Goal: Information Seeking & Learning: Learn about a topic

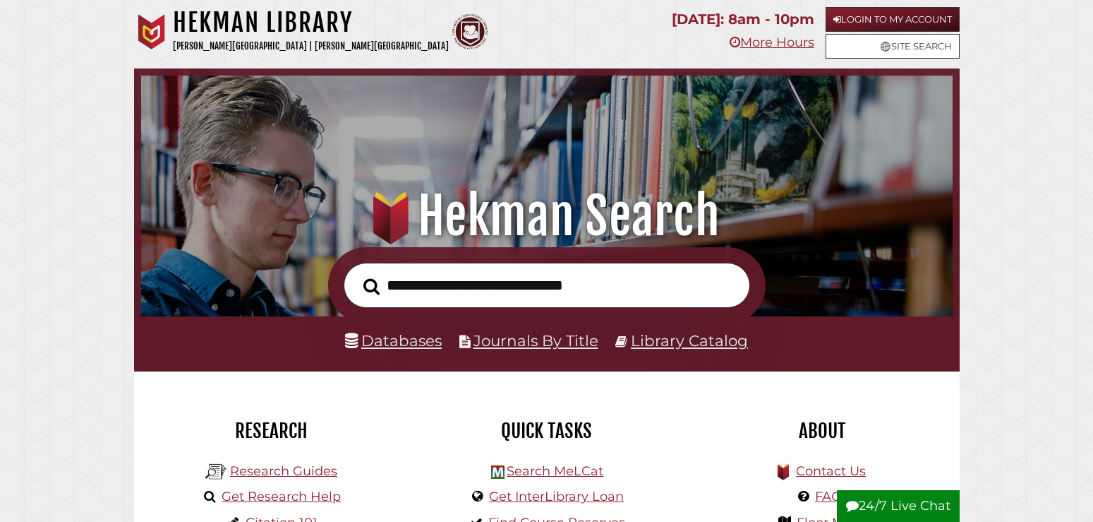
scroll to position [268, 805]
click at [654, 340] on link "Library Catalog" at bounding box center [689, 340] width 117 height 18
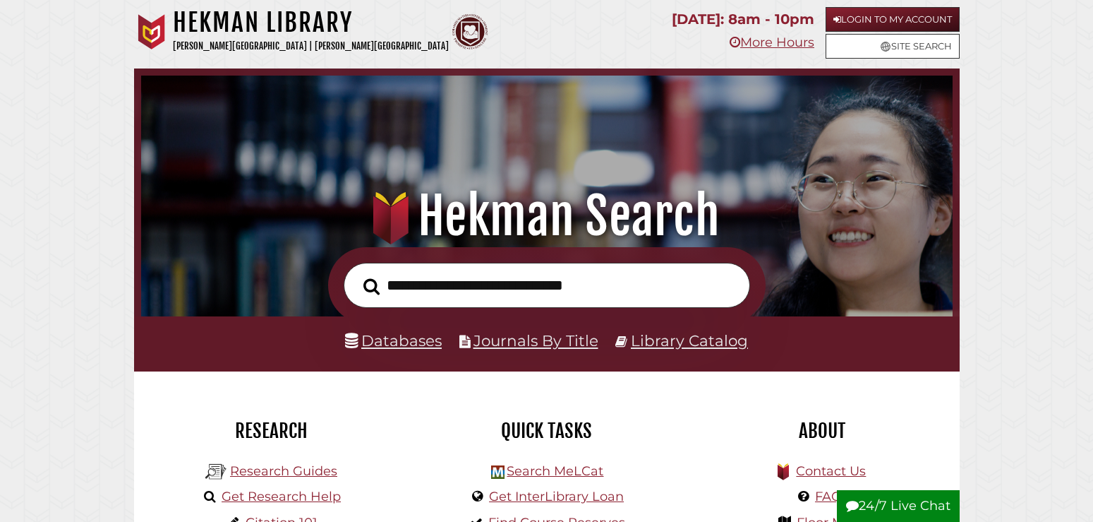
scroll to position [268, 805]
click at [409, 335] on link "Databases" at bounding box center [393, 340] width 97 height 18
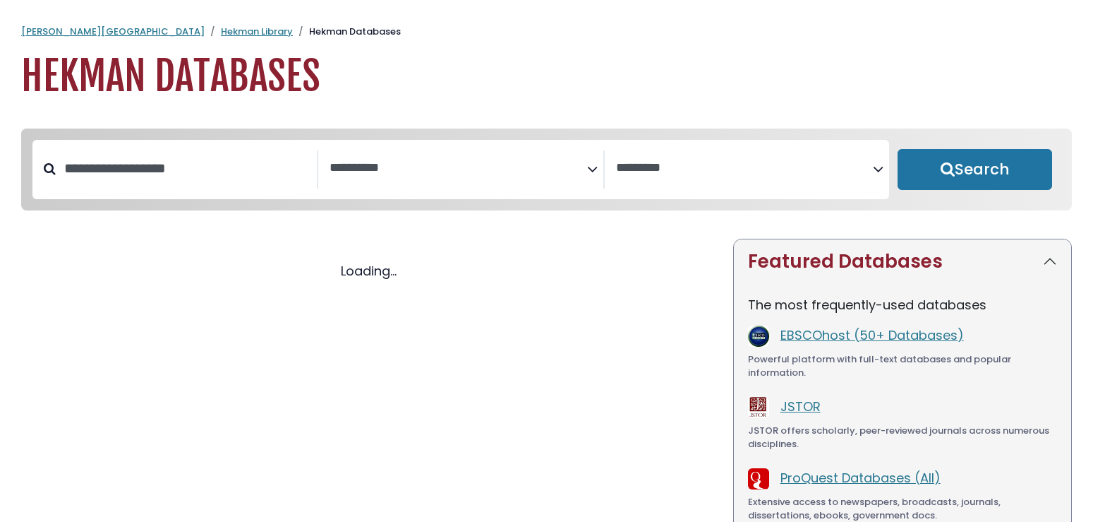
select select "Database Subject Filter"
select select "Database Vendors Filter"
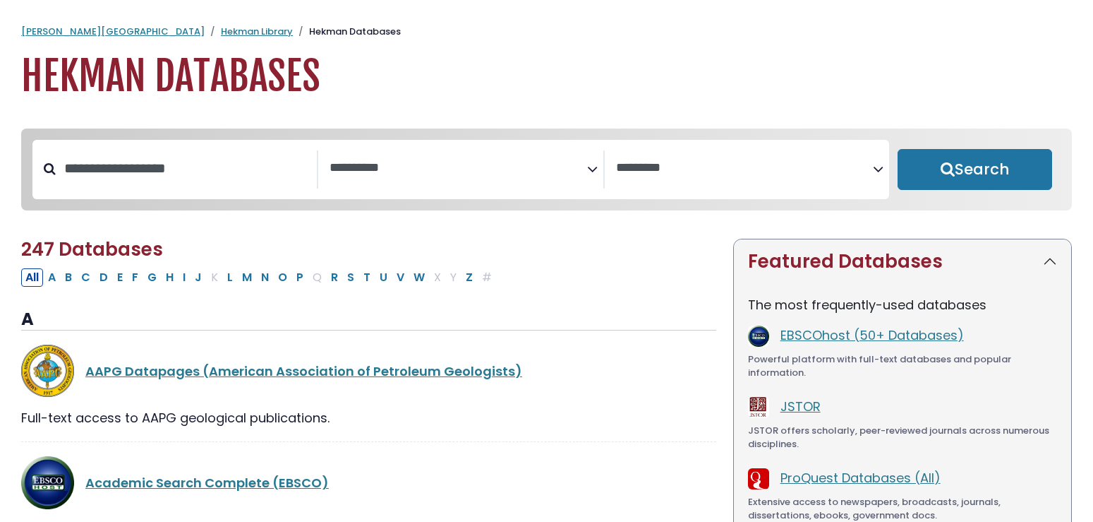
select select "Database Subject Filter"
select select "Database Vendors Filter"
click at [253, 281] on button "M" at bounding box center [247, 277] width 18 height 18
select select "Database Subject Filter"
select select "Database Vendors Filter"
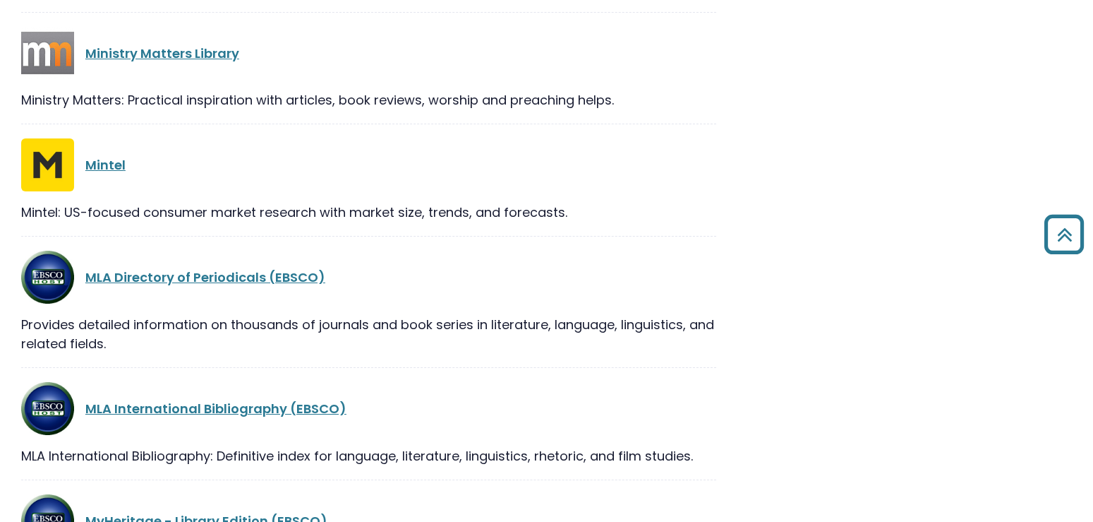
scroll to position [1224, 0]
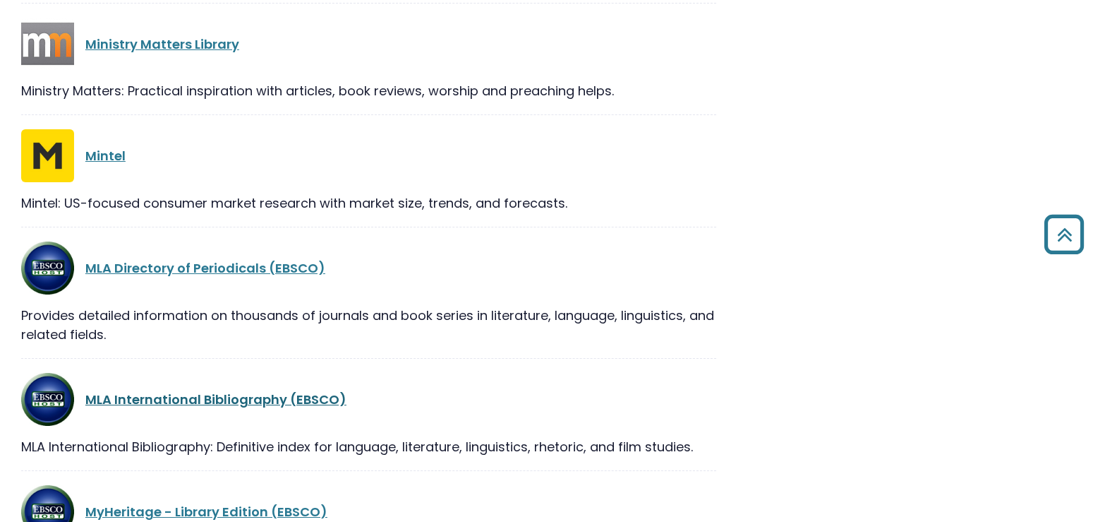
click at [239, 400] on link "MLA International Bibliography (EBSCO)" at bounding box center [215, 399] width 261 height 18
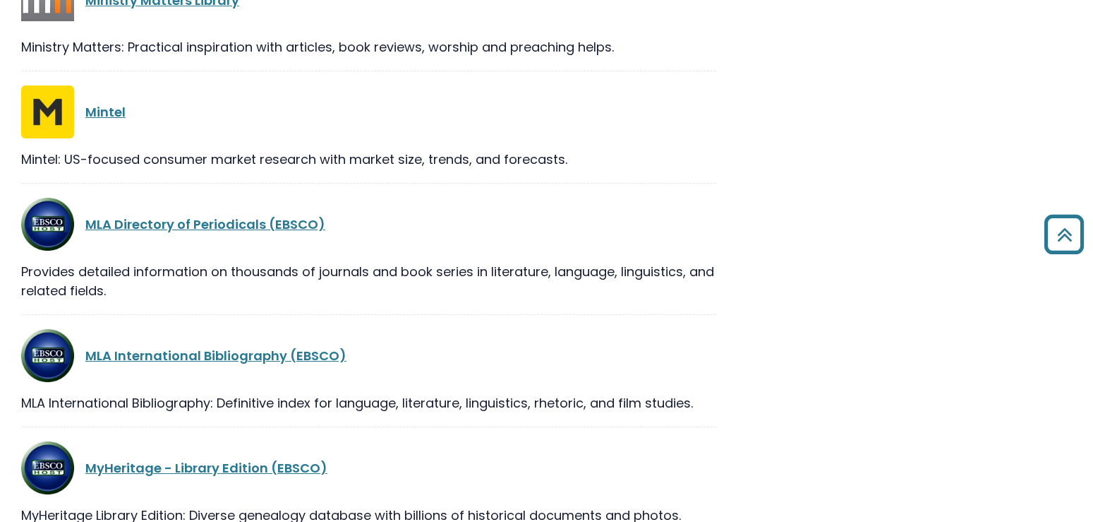
scroll to position [1296, 0]
